Goal: Transaction & Acquisition: Purchase product/service

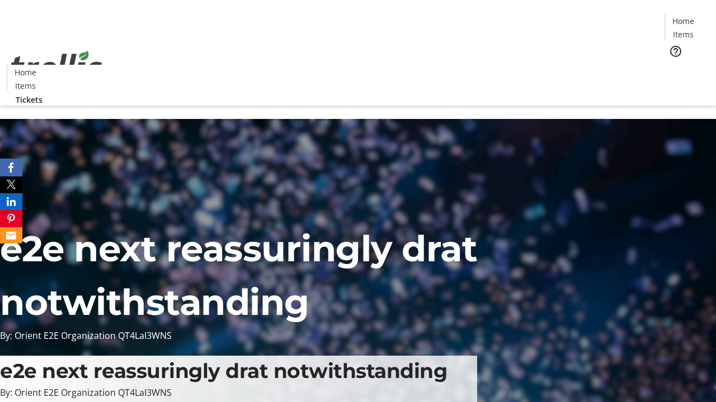
click at [673, 65] on span "Tickets" at bounding box center [686, 71] width 27 height 12
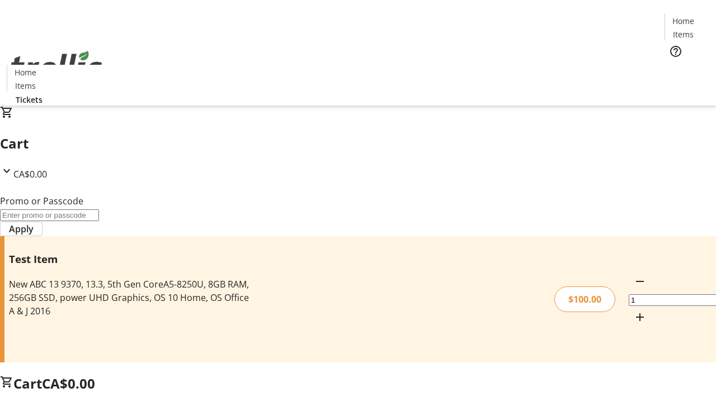
type input "FLAT"
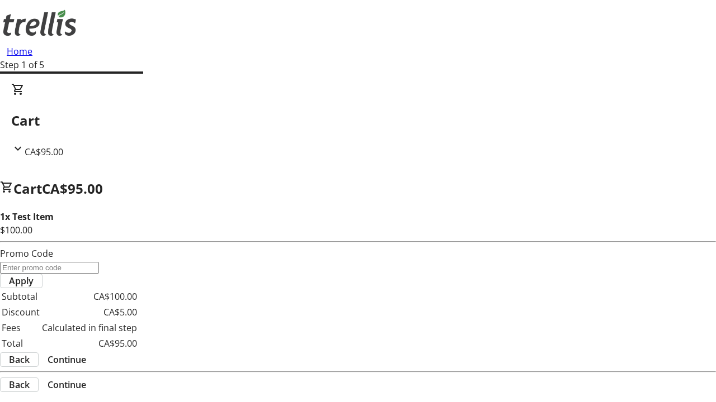
click at [86, 353] on span "Continue" at bounding box center [67, 359] width 39 height 13
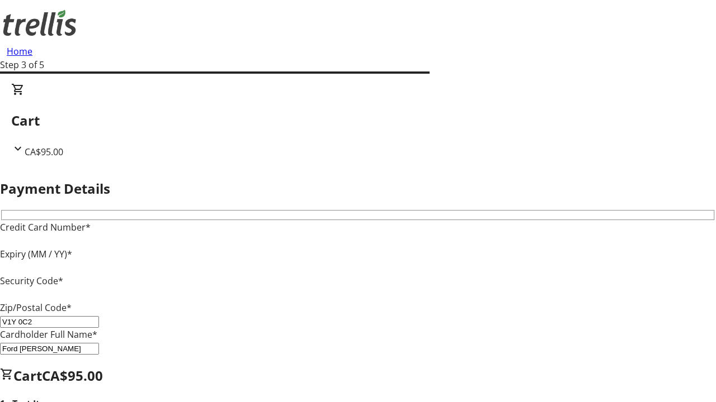
type input "V1Y 0C2"
